Goal: Check status

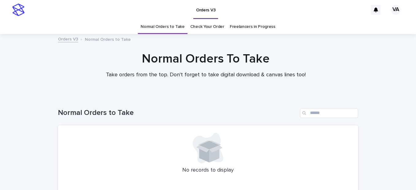
click at [211, 26] on link "Check Your Order" at bounding box center [207, 27] width 34 height 14
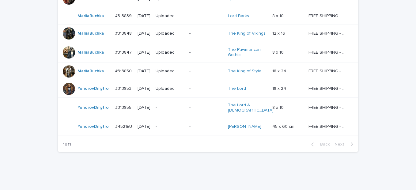
scroll to position [400, 0]
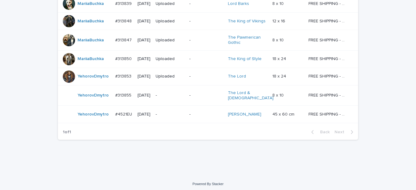
click at [173, 96] on p "-" at bounding box center [170, 95] width 28 height 5
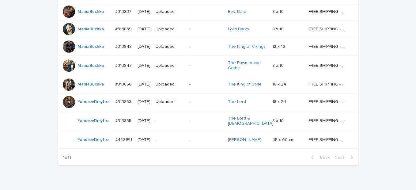
scroll to position [387, 0]
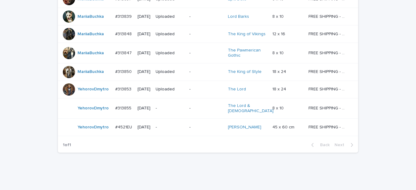
click at [199, 125] on p "-" at bounding box center [206, 127] width 34 height 5
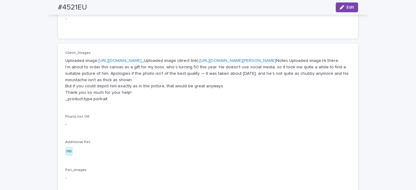
scroll to position [245, 0]
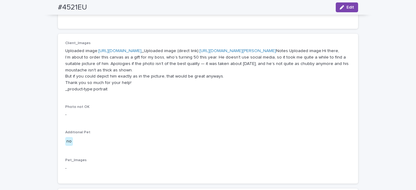
click at [142, 50] on link "[URL][DOMAIN_NAME]" at bounding box center [119, 51] width 43 height 4
